Goal: Task Accomplishment & Management: Use online tool/utility

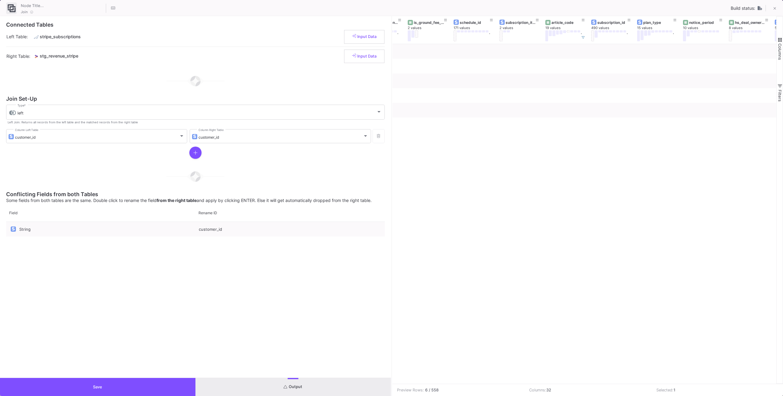
scroll to position [0, 745]
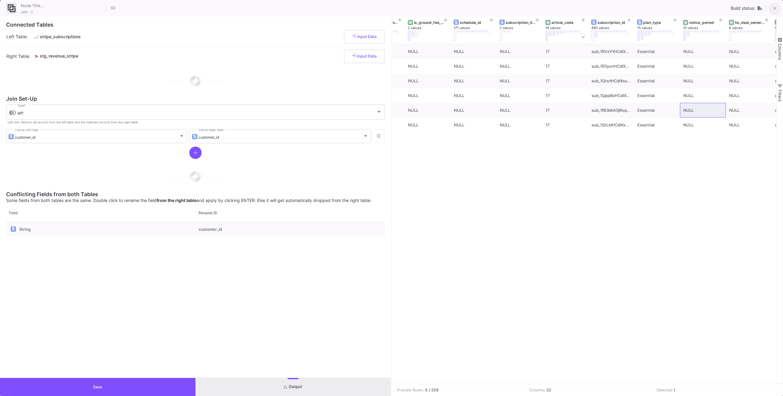
click at [774, 9] on icon at bounding box center [774, 8] width 3 height 4
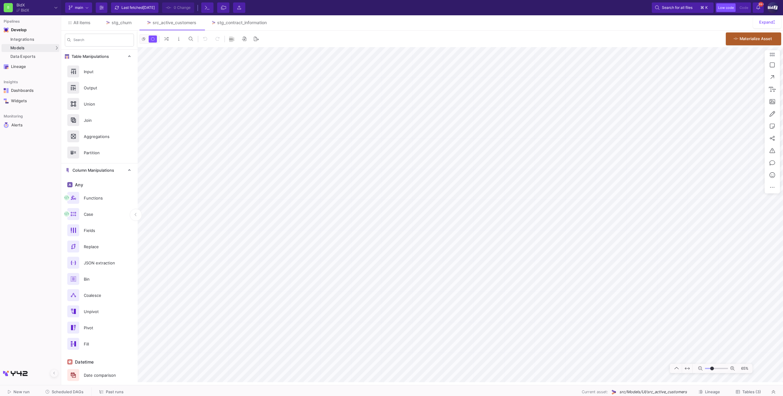
click at [63, 390] on span "Scheduled DAGs" at bounding box center [68, 391] width 32 height 5
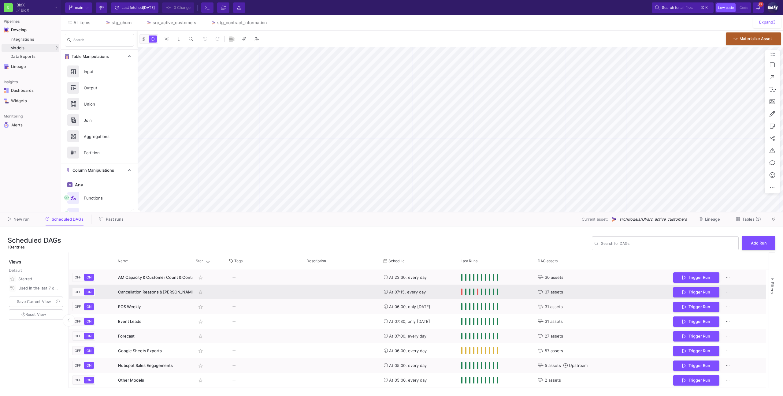
click at [257, 292] on y42-tags-cell-renderer "Press SPACE to select this row." at bounding box center [265, 292] width 70 height 14
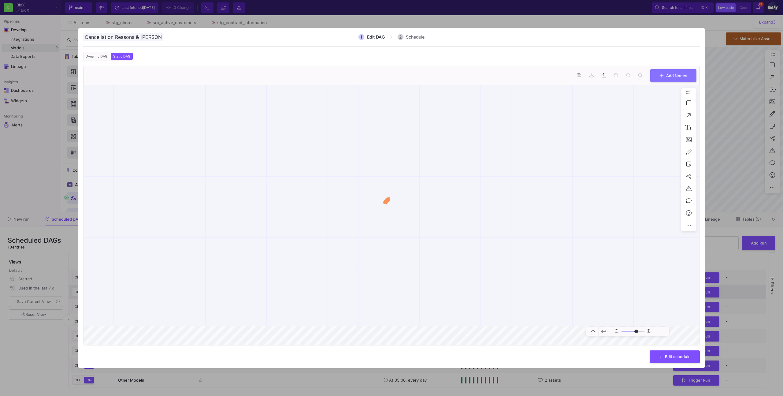
scroll to position [0, 12]
type input "3"
click at [72, 218] on div at bounding box center [391, 198] width 783 height 396
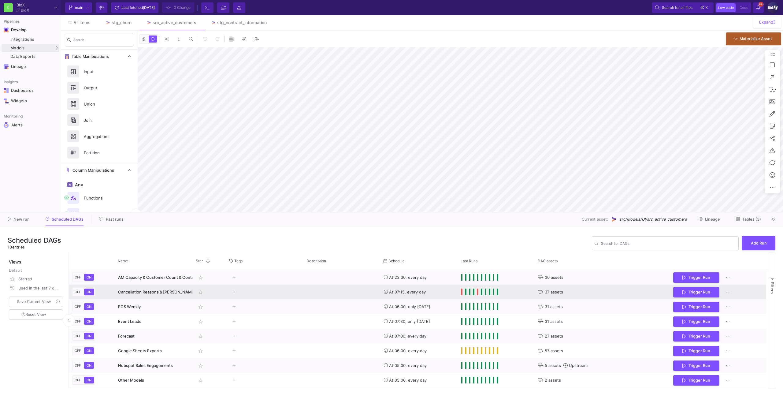
click at [462, 292] on span "Press SPACE to select this row." at bounding box center [462, 291] width 2 height 7
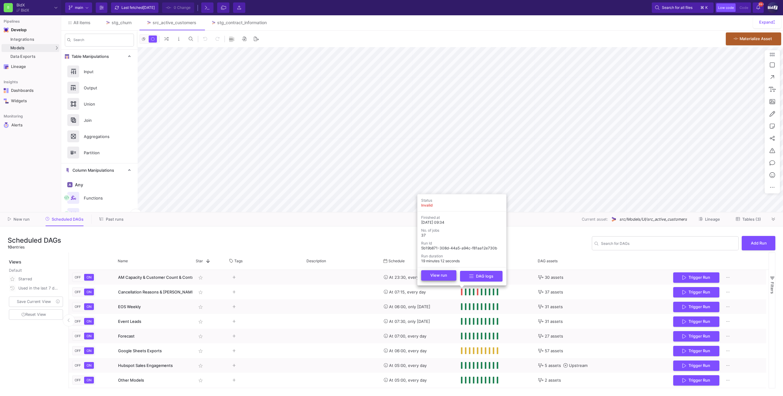
click at [450, 277] on button "View run" at bounding box center [438, 275] width 35 height 10
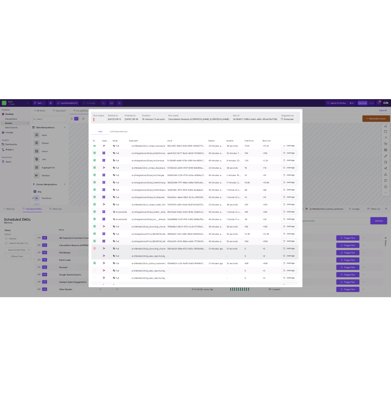
scroll to position [264, 0]
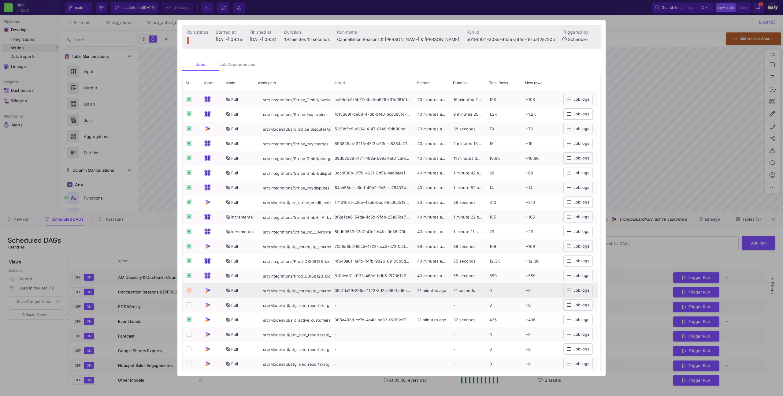
click at [366, 294] on div "09c1da29-286a-4122-8d2c-092fad6e61db" at bounding box center [372, 290] width 83 height 15
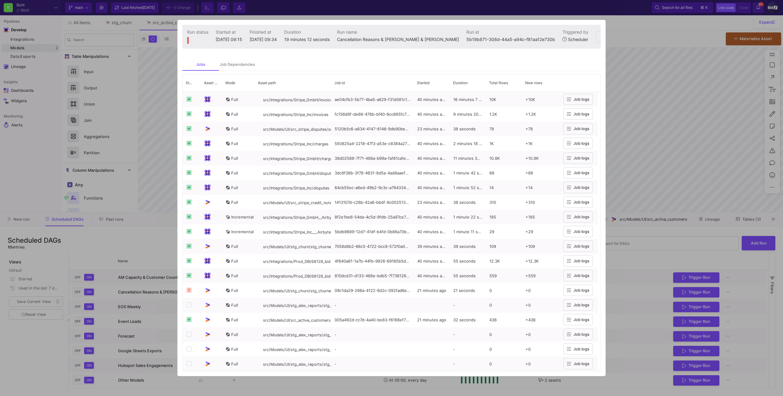
click at [620, 223] on div at bounding box center [391, 198] width 783 height 396
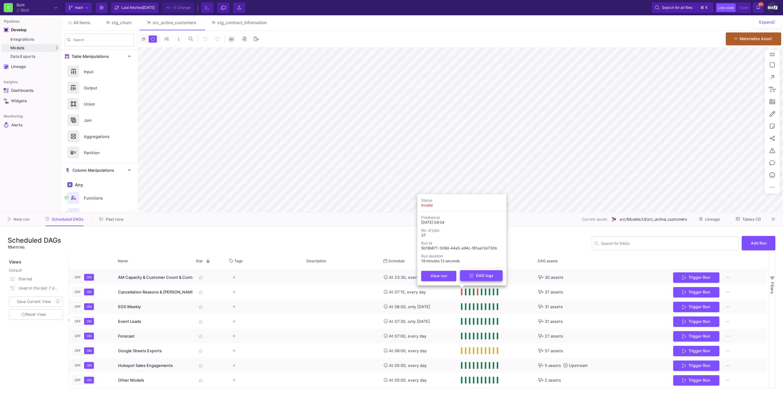
click at [471, 279] on button "DAG logs" at bounding box center [481, 275] width 42 height 11
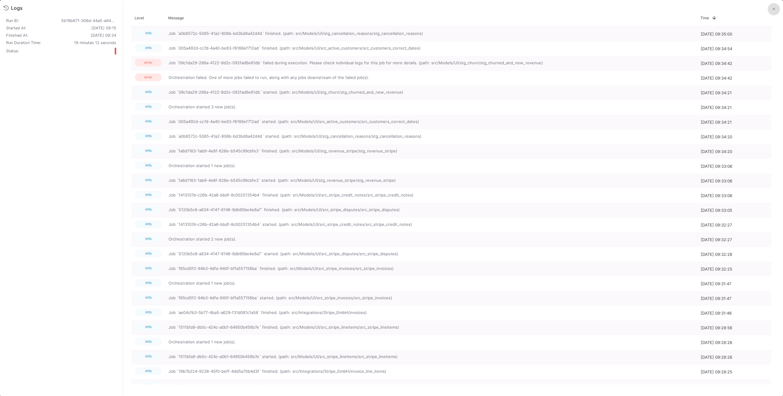
click at [776, 12] on button at bounding box center [773, 9] width 12 height 12
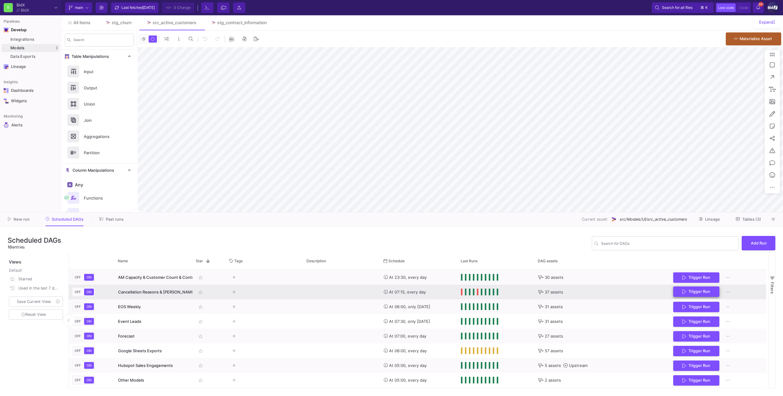
click at [689, 296] on button "Trigger Run" at bounding box center [696, 291] width 46 height 11
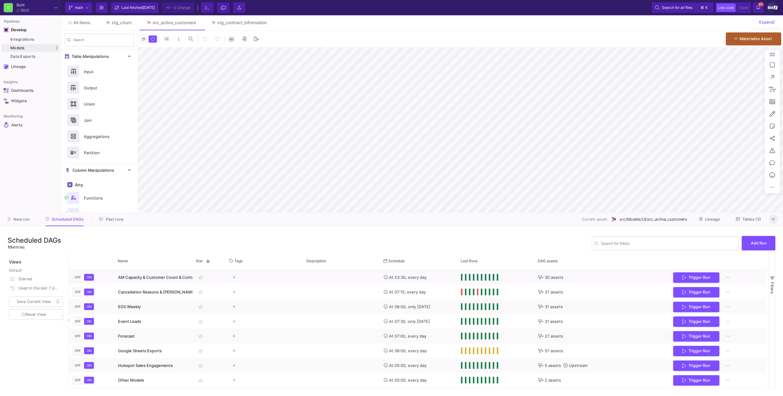
click at [771, 217] on icon at bounding box center [772, 219] width 3 height 4
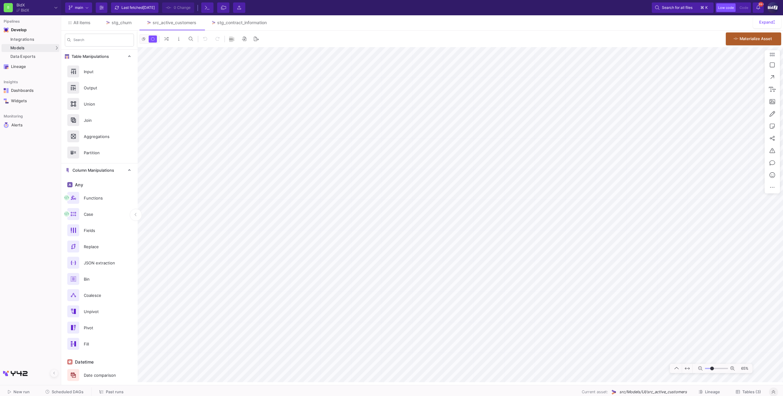
click at [72, 392] on span "Scheduled DAGs" at bounding box center [68, 391] width 32 height 5
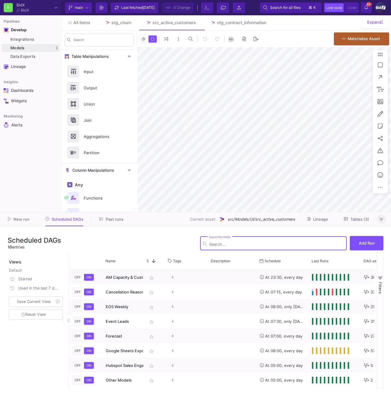
type input "-28"
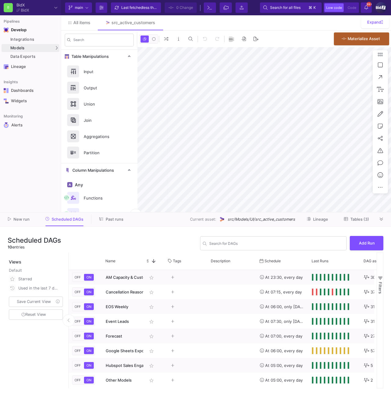
type input "-28"
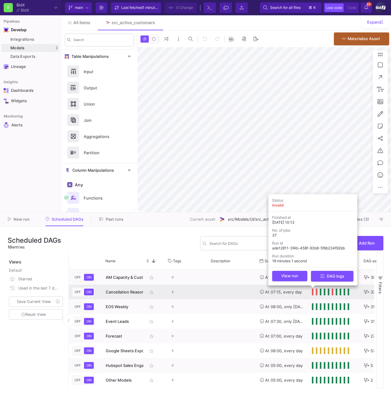
click at [313, 291] on span "Press SPACE to select this row." at bounding box center [313, 291] width 2 height 7
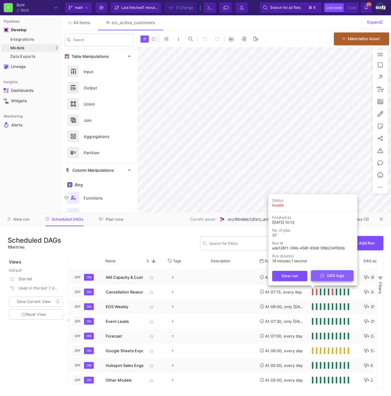
click at [322, 277] on icon at bounding box center [322, 275] width 4 height 5
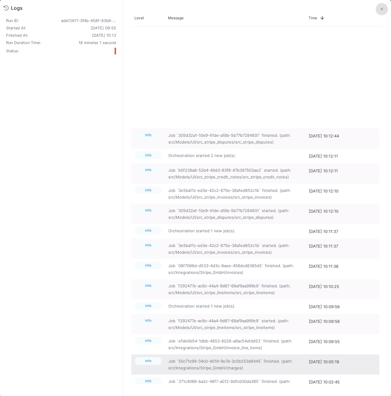
scroll to position [136, 0]
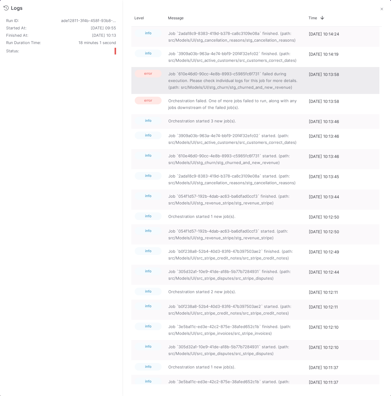
click at [256, 87] on span "Job `610e46d0-90cc-4e8b-8993-c5985fc6f731` failed during execution. Please chec…" at bounding box center [235, 80] width 134 height 20
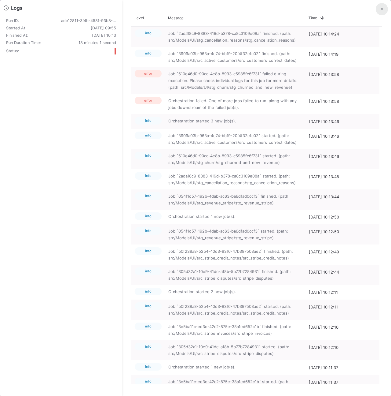
click at [381, 9] on icon at bounding box center [382, 9] width 2 height 4
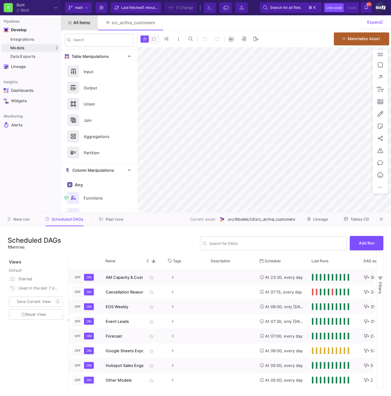
click at [73, 22] on span "All items" at bounding box center [81, 22] width 17 height 5
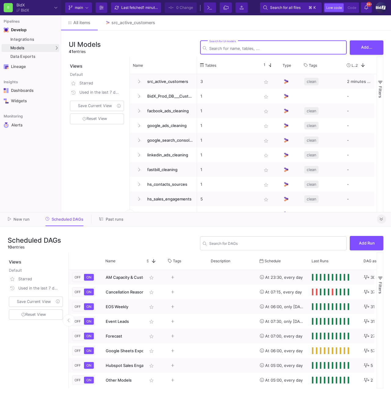
drag, startPoint x: 382, startPoint y: 218, endPoint x: 373, endPoint y: 216, distance: 8.5
click at [382, 218] on icon at bounding box center [381, 219] width 3 height 4
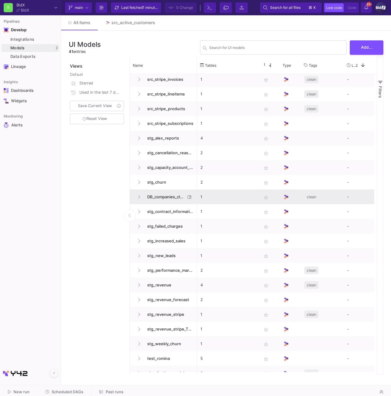
click at [182, 190] on span "DB_companies_cleaning" at bounding box center [165, 197] width 42 height 14
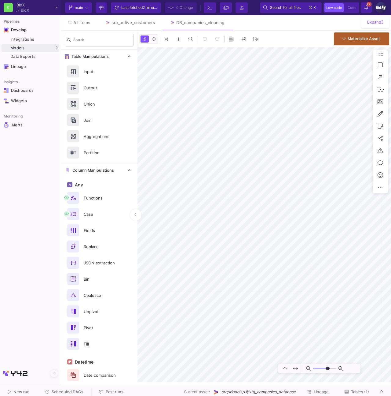
click at [226, 23] on mat-tooltip-component "Open File Tree" at bounding box center [225, 19] width 32 height 8
type input "-5"
drag, startPoint x: 227, startPoint y: 21, endPoint x: 208, endPoint y: 25, distance: 18.7
click at [0, 0] on button at bounding box center [0, 0] width 0 height 0
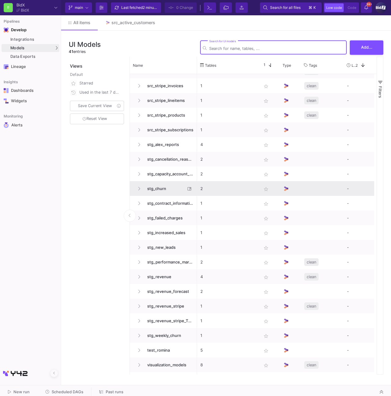
click at [168, 190] on span "stg_churn" at bounding box center [165, 188] width 42 height 14
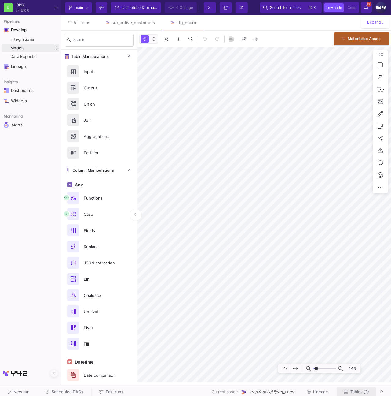
click at [353, 390] on span "Tables (2)" at bounding box center [360, 391] width 19 height 5
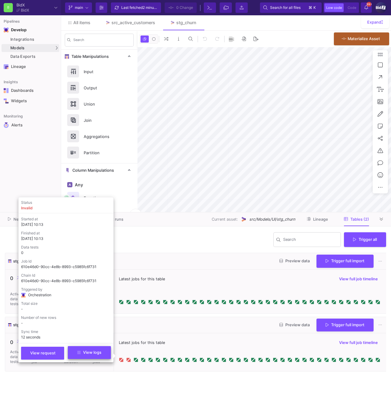
click at [105, 355] on button "View logs" at bounding box center [89, 352] width 43 height 13
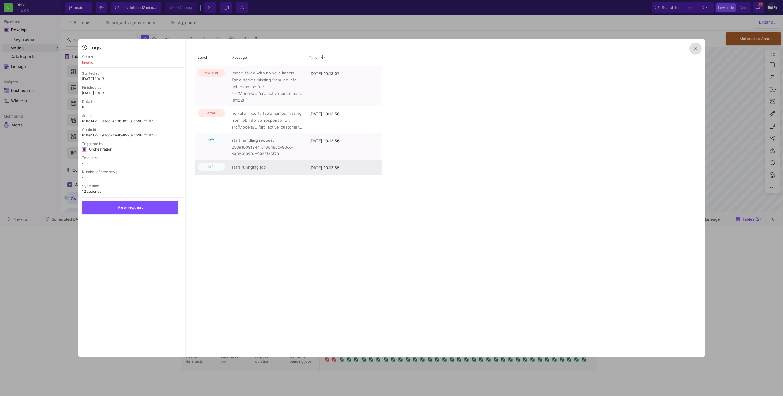
type input "-22"
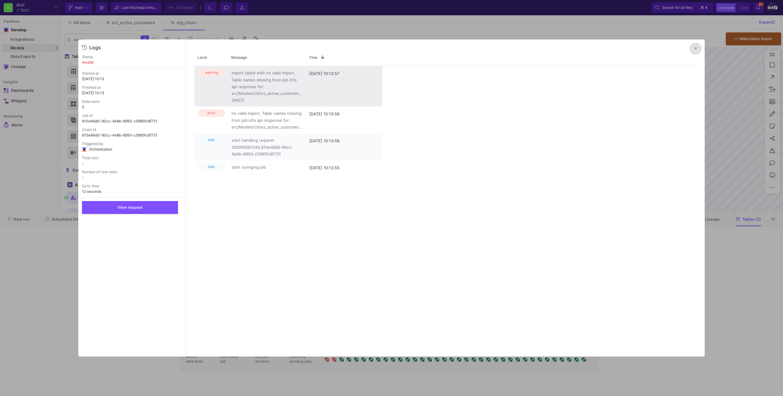
click at [281, 101] on span "import failed with no valid import, Table names missing from job info api respo…" at bounding box center [266, 86] width 71 height 34
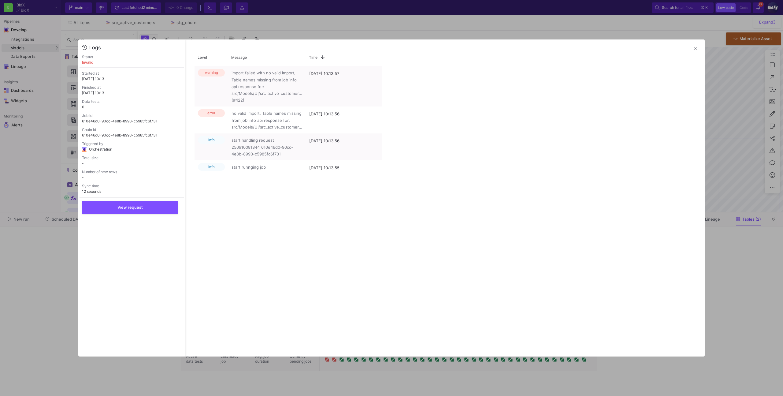
click at [327, 35] on div at bounding box center [391, 198] width 783 height 396
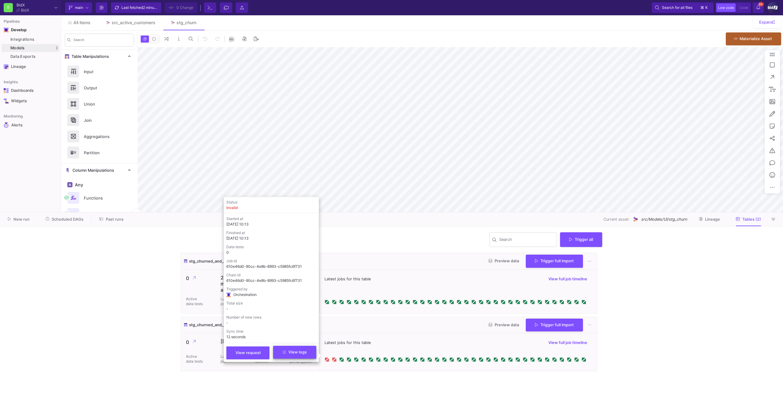
click at [297, 349] on span "View logs" at bounding box center [295, 351] width 24 height 5
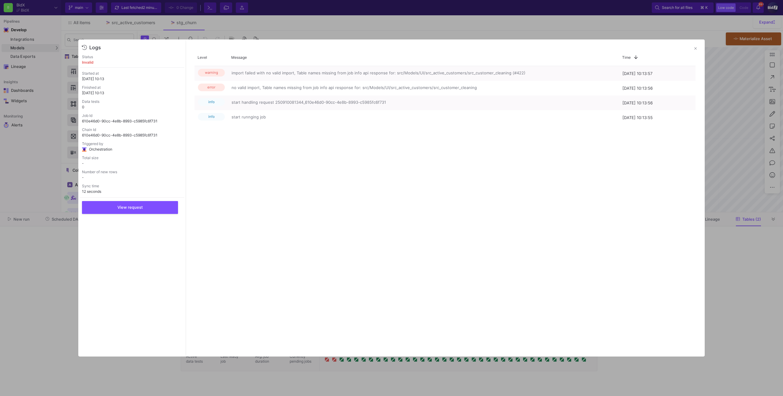
click at [375, 22] on div at bounding box center [391, 198] width 783 height 396
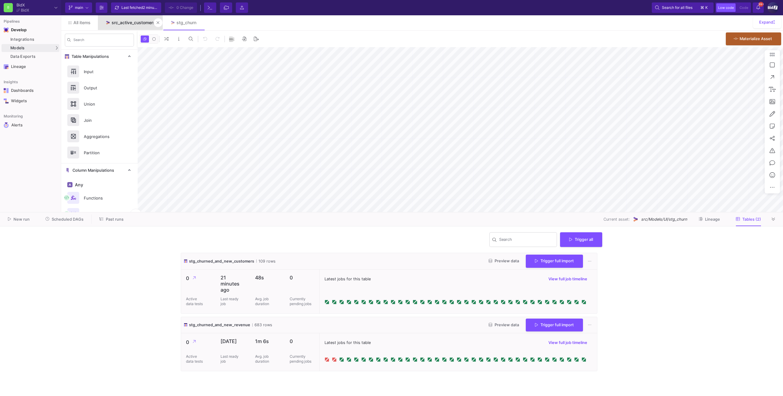
click at [129, 22] on div "src_active_customers" at bounding box center [134, 22] width 44 height 5
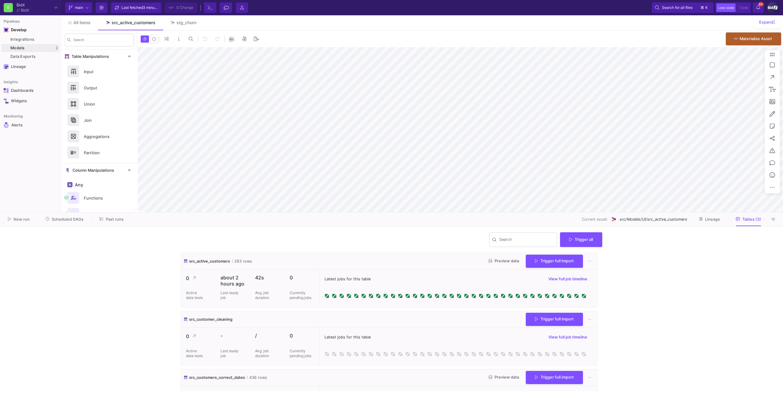
type input "-9"
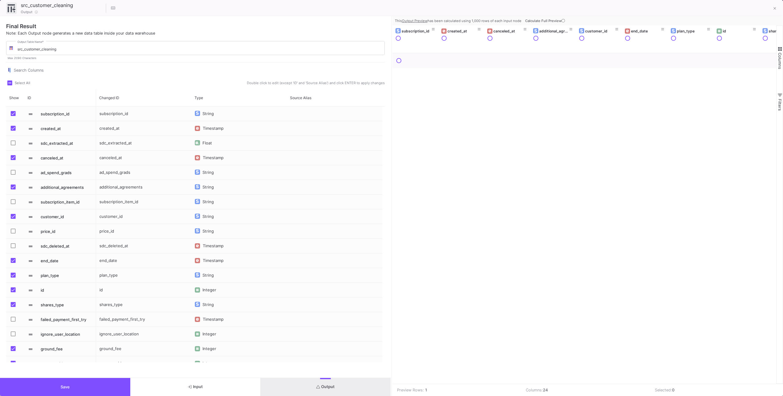
click at [391, 20] on span "Calculate Full Preview" at bounding box center [545, 21] width 41 height 4
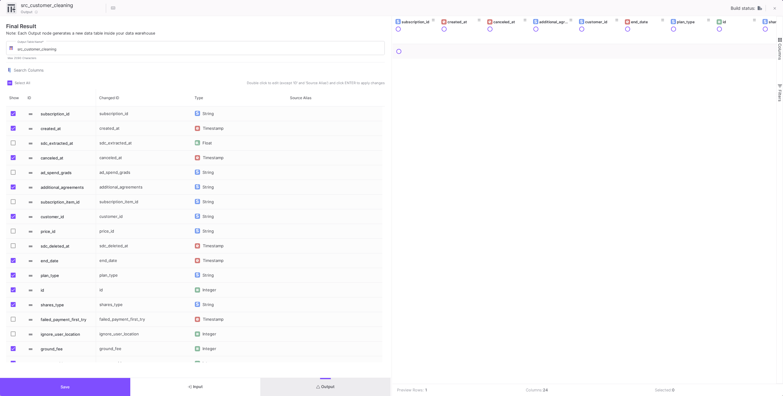
click at [62, 384] on span "Save" at bounding box center [65, 386] width 9 height 5
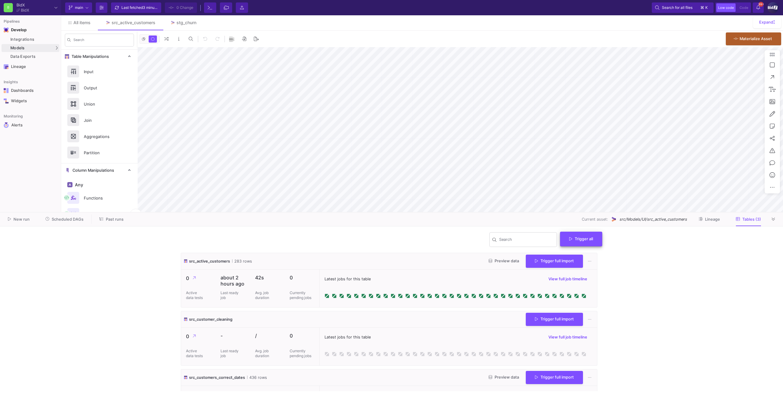
click at [391, 234] on button "Trigger all" at bounding box center [581, 238] width 42 height 15
click at [391, 257] on button "Full import" at bounding box center [584, 253] width 50 height 15
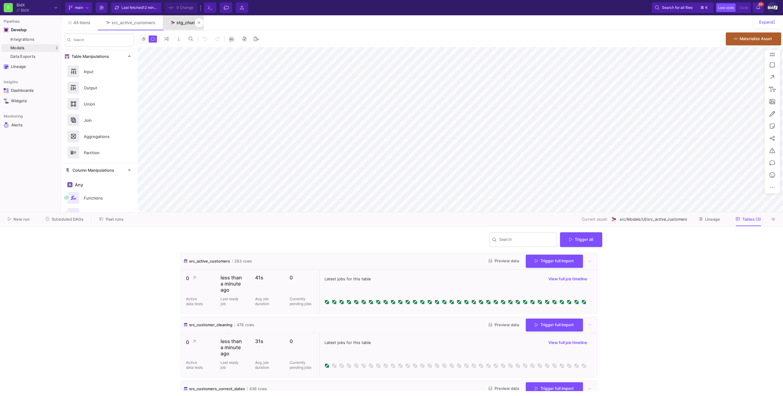
click at [176, 23] on link "stg_churn" at bounding box center [183, 22] width 41 height 15
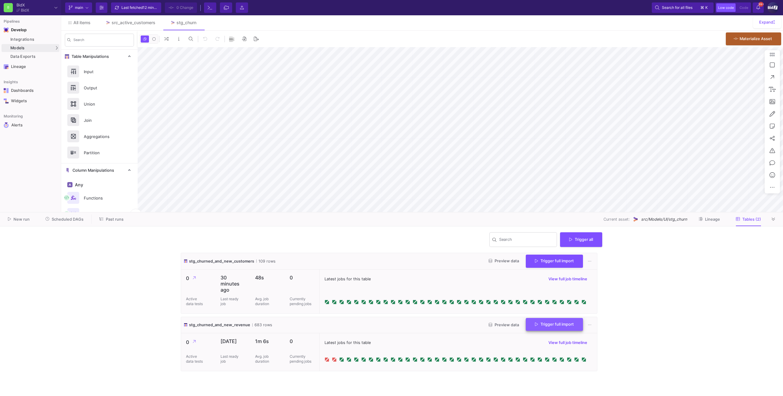
click at [391, 327] on button "Trigger full import" at bounding box center [554, 324] width 57 height 13
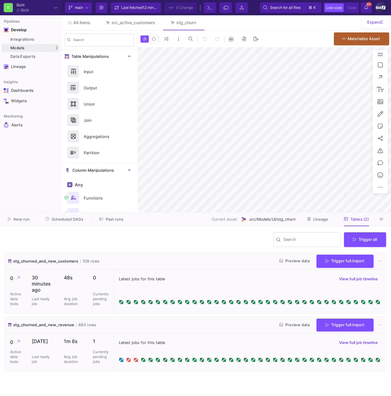
type input "-41"
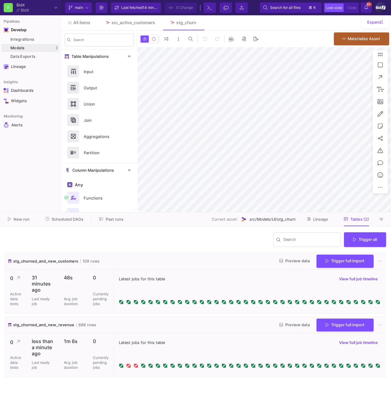
click at [58, 218] on span "Scheduled DAGs" at bounding box center [68, 219] width 32 height 5
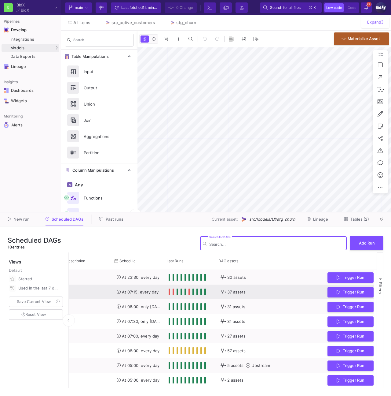
scroll to position [0, 155]
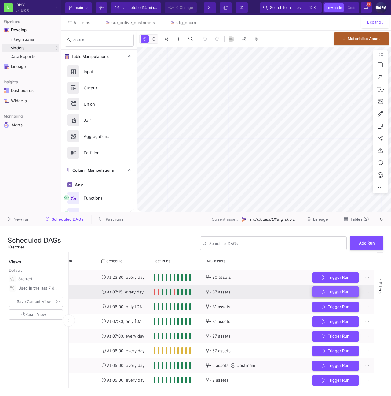
click at [344, 289] on span "Trigger Run" at bounding box center [339, 291] width 22 height 5
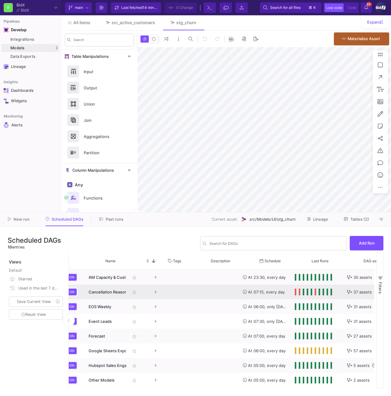
scroll to position [0, 0]
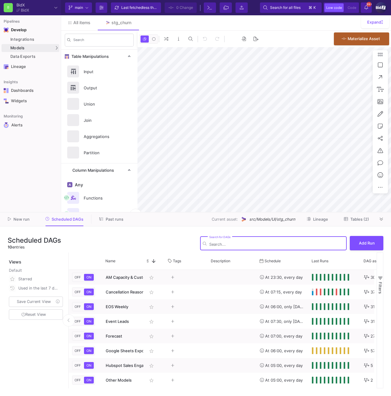
type input "-41"
